Goal: Register for event/course

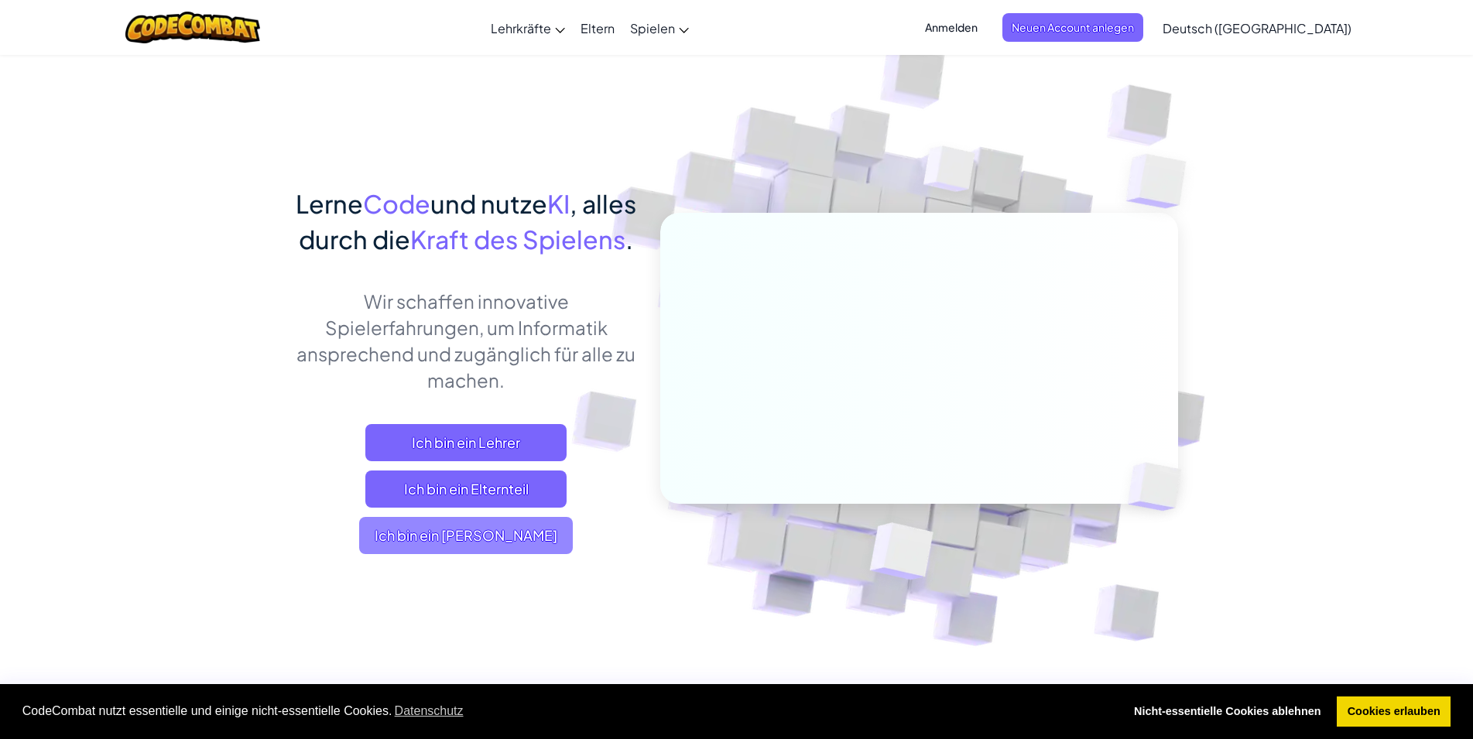
click at [495, 554] on span "Ich bin ein [PERSON_NAME]" at bounding box center [466, 535] width 214 height 37
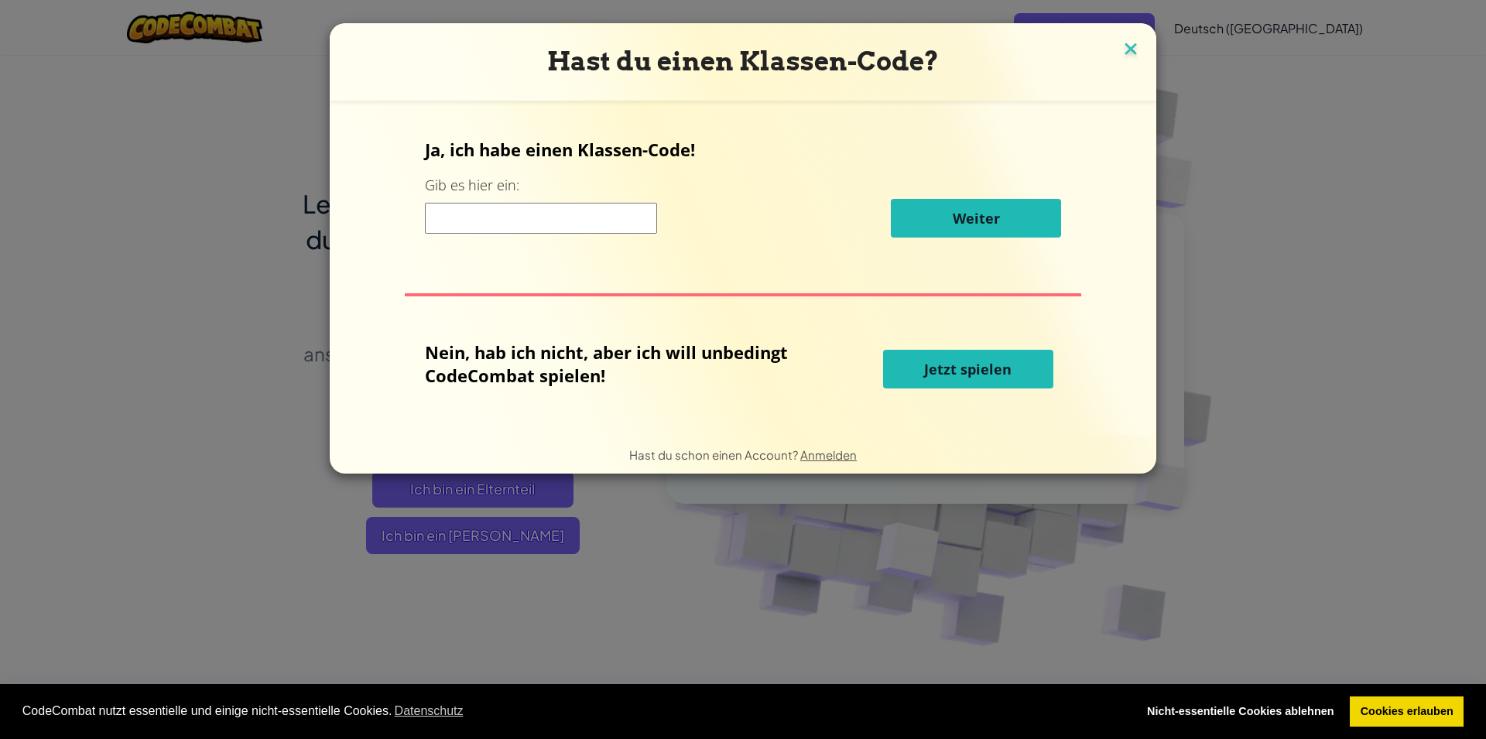
click at [1121, 52] on img at bounding box center [1131, 50] width 20 height 23
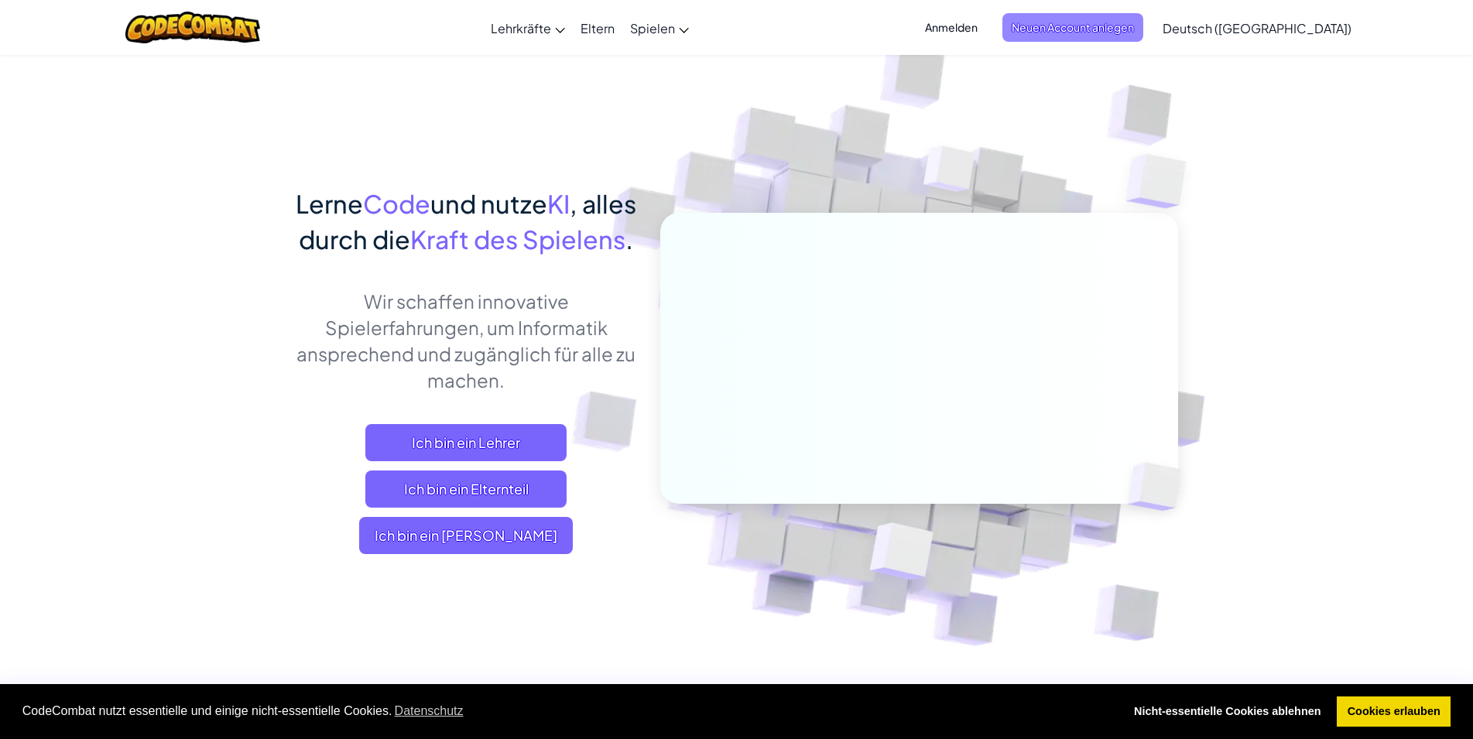
click at [1087, 35] on span "Neuen Account anlegen" at bounding box center [1072, 27] width 141 height 29
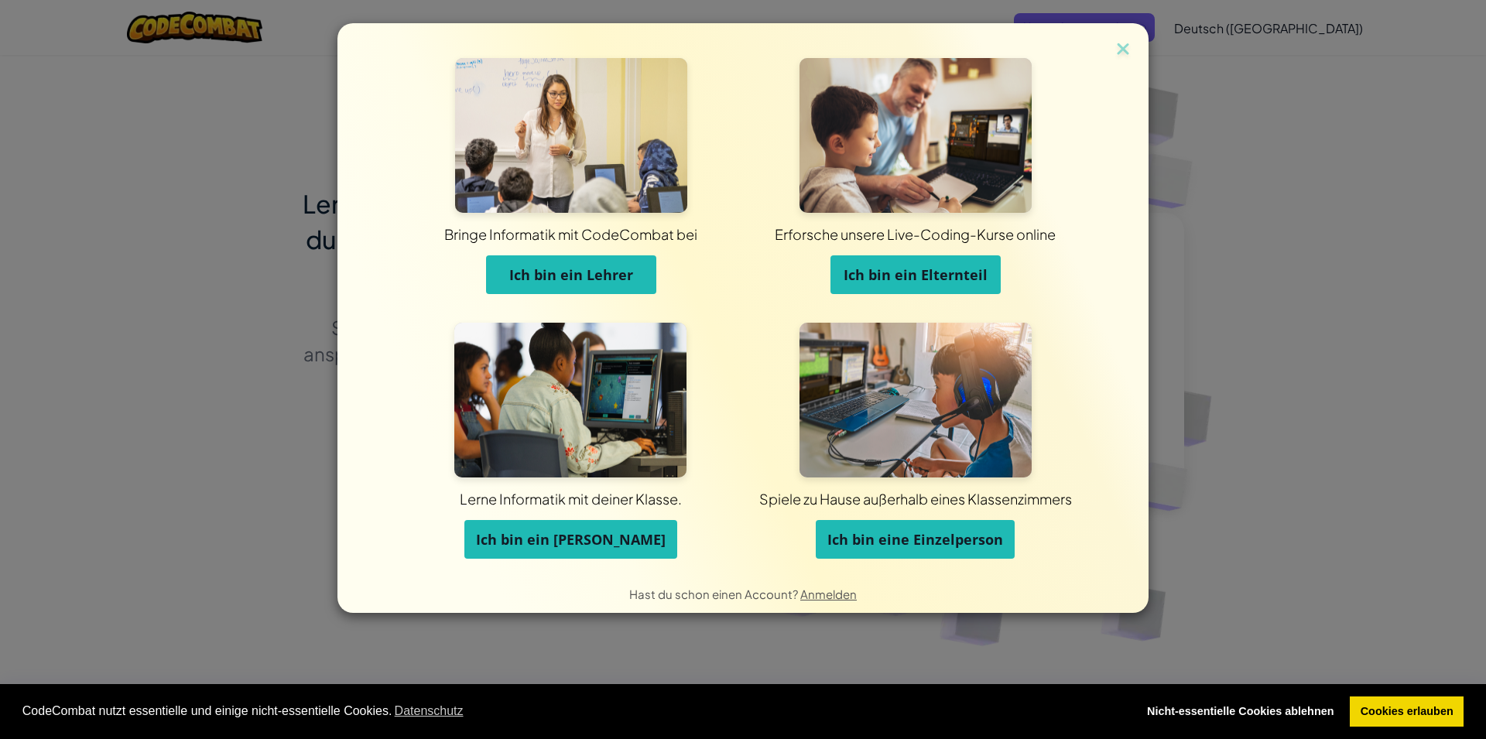
click at [614, 537] on span "Ich bin ein [PERSON_NAME]" at bounding box center [571, 539] width 190 height 19
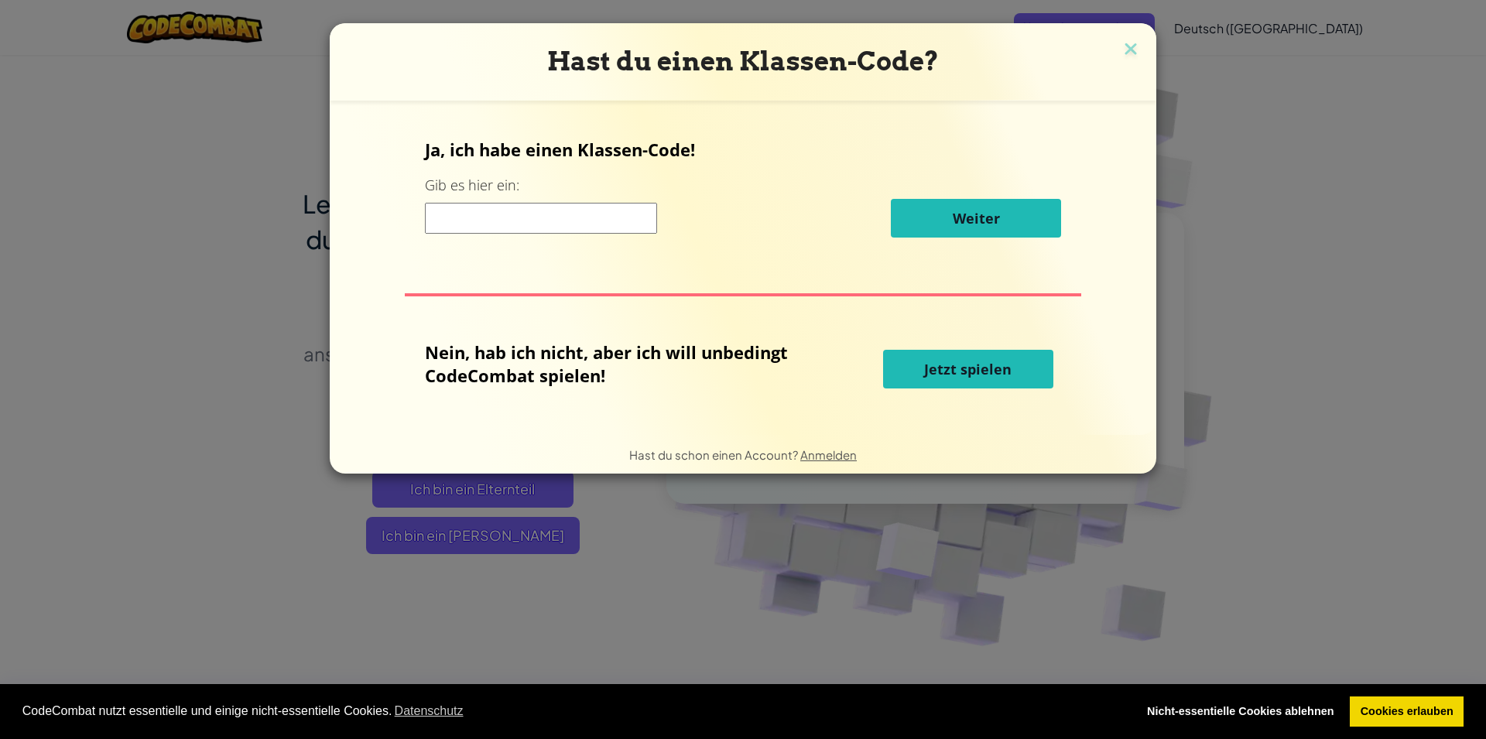
click at [1025, 373] on button "Jetzt spielen" at bounding box center [968, 369] width 170 height 39
select select "de-DE"
